Goal: Information Seeking & Learning: Learn about a topic

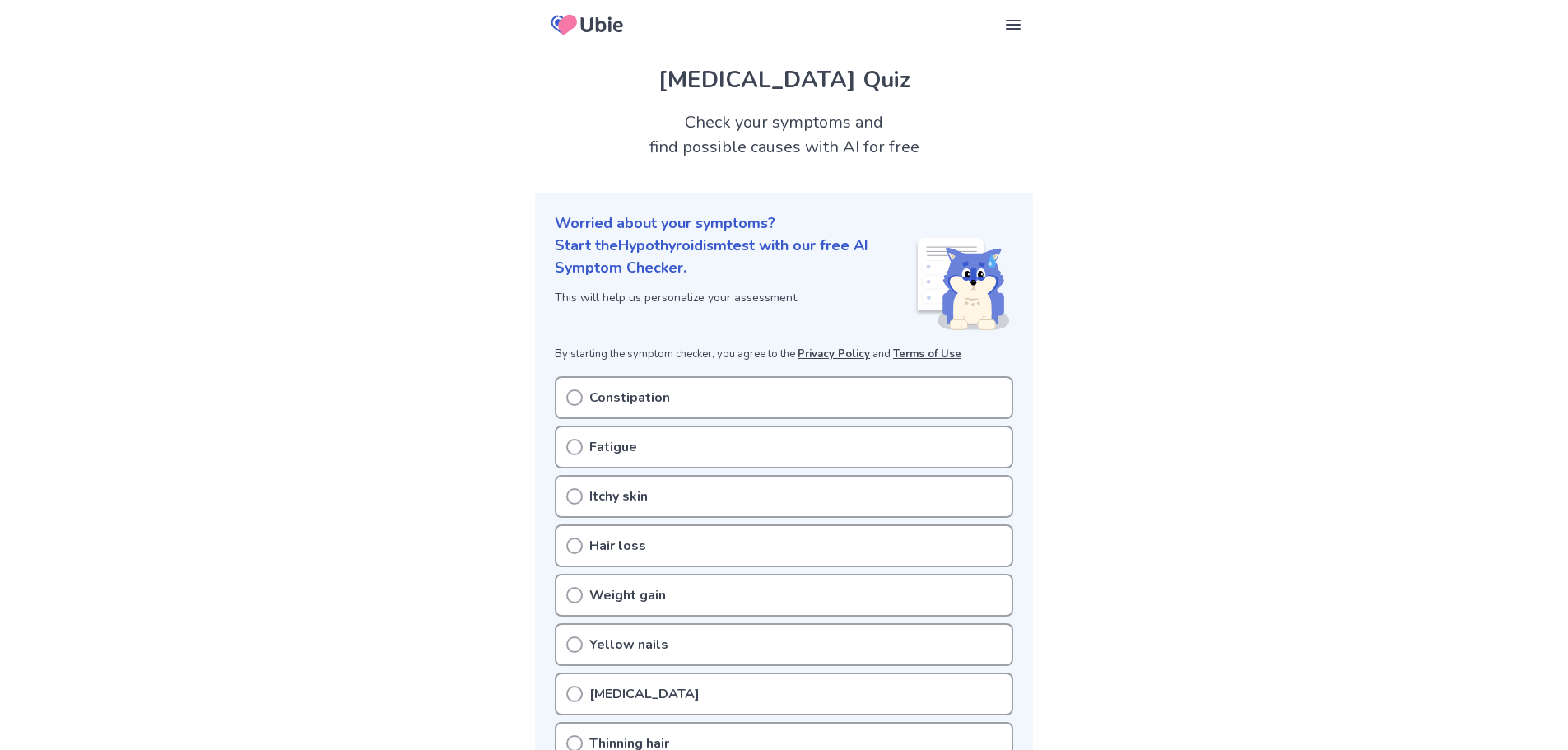
scroll to position [165, 0]
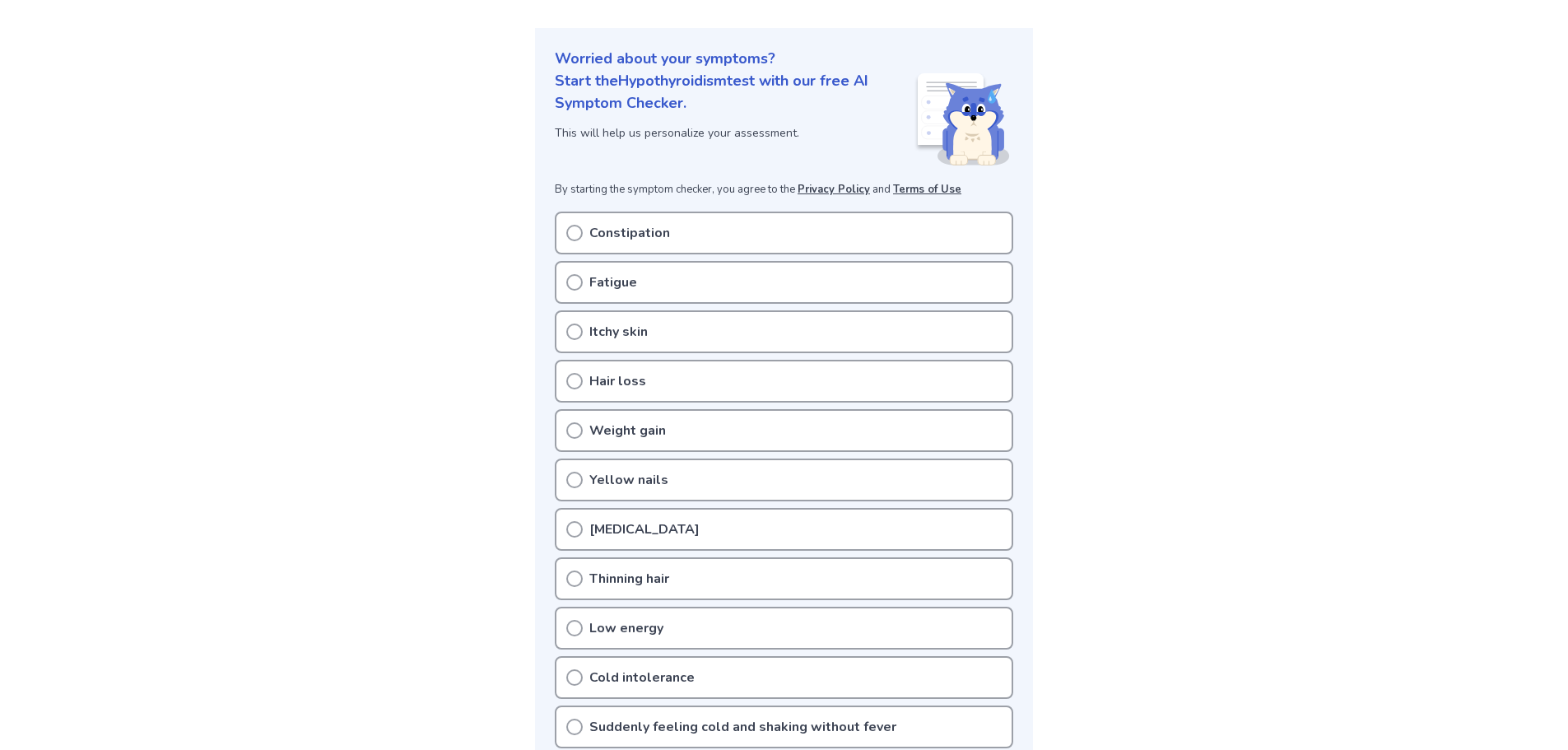
click at [595, 283] on p "Fatigue" at bounding box center [613, 282] width 47 height 20
